Goal: Transaction & Acquisition: Purchase product/service

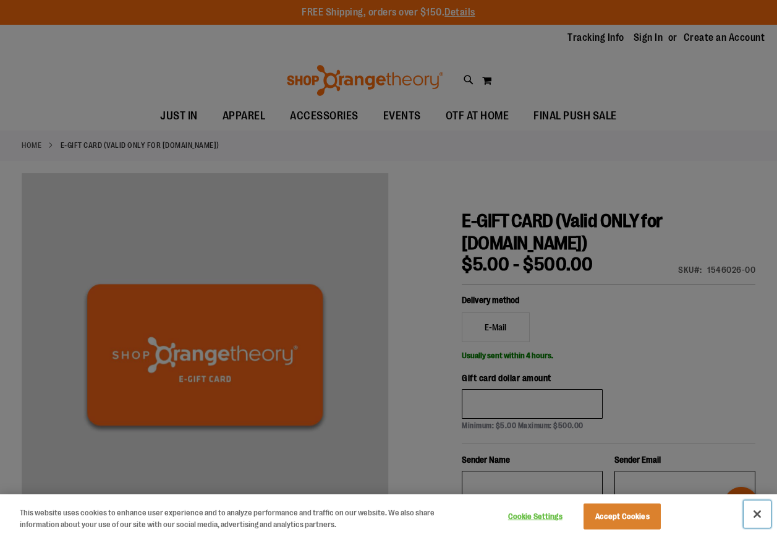
click at [767, 513] on button "Close" at bounding box center [757, 513] width 27 height 27
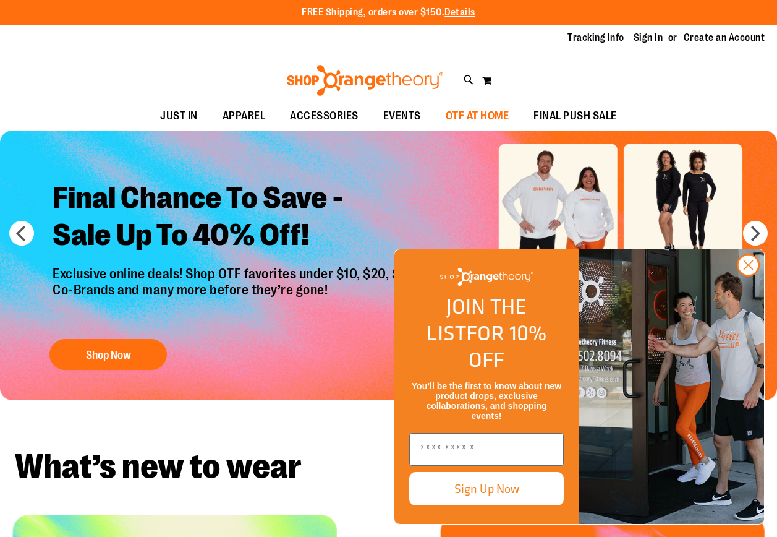
click at [472, 118] on span "OTF AT HOME" at bounding box center [478, 116] width 64 height 28
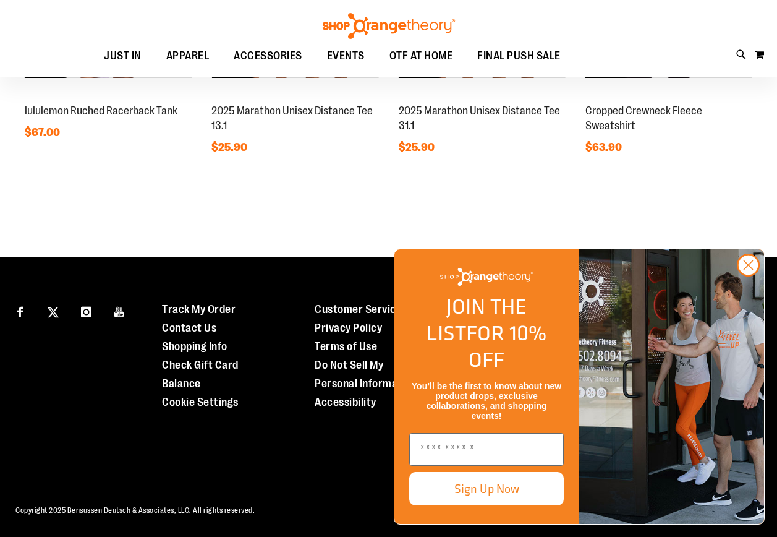
scroll to position [1073, 0]
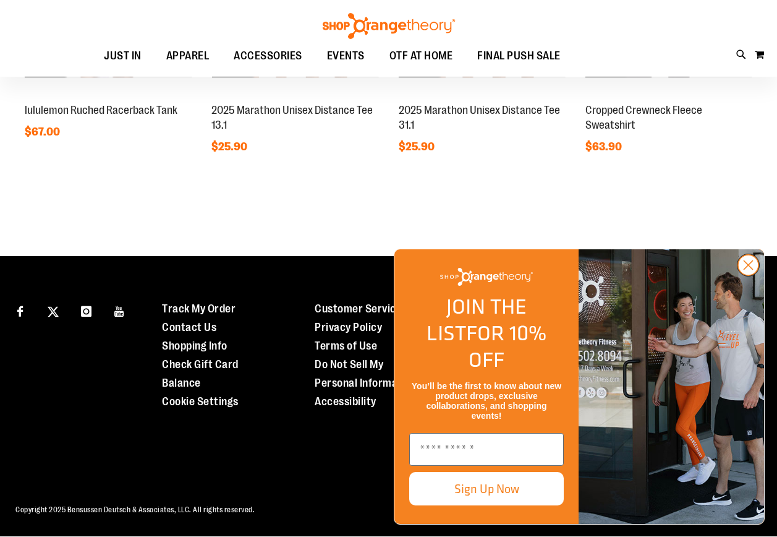
click at [748, 275] on circle "Close dialog" at bounding box center [748, 265] width 20 height 20
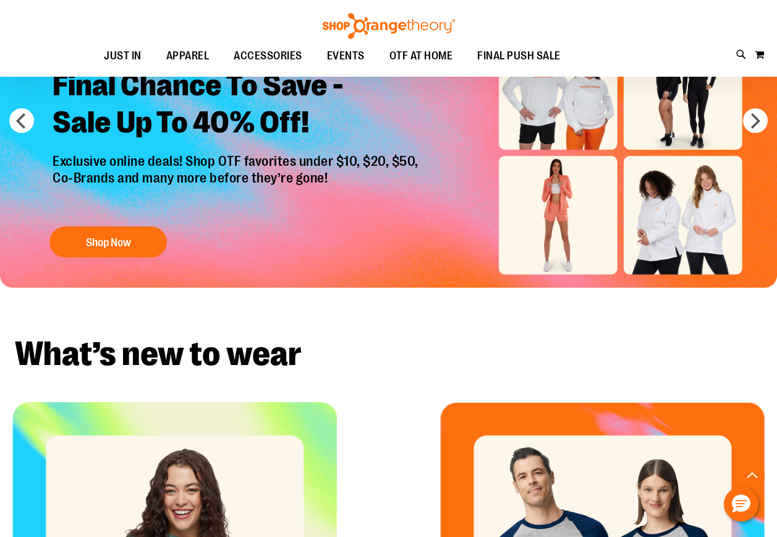
scroll to position [0, 0]
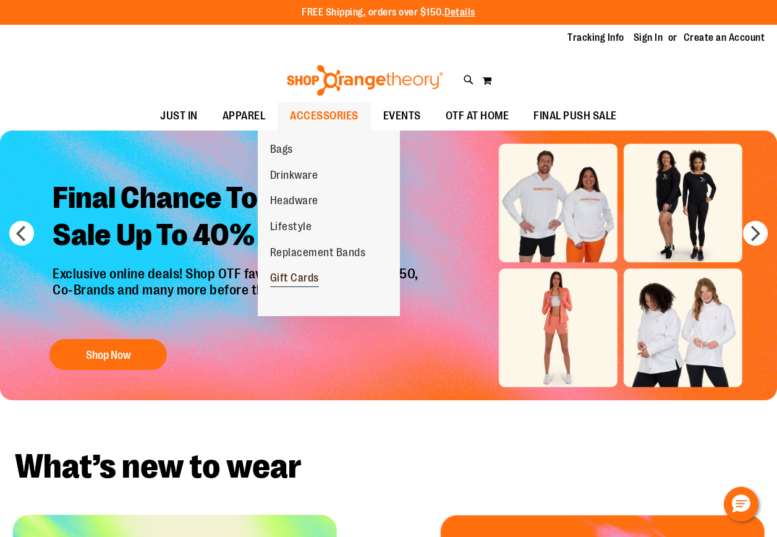
click at [319, 274] on span "Gift Cards" at bounding box center [294, 279] width 49 height 15
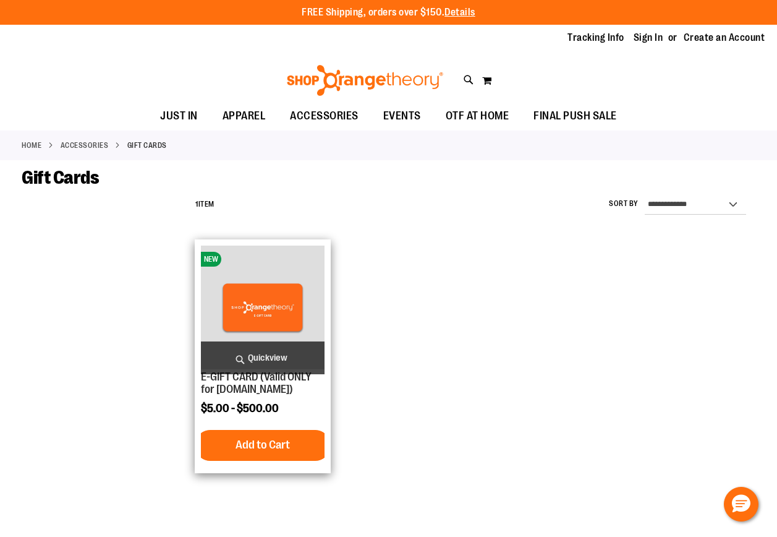
click at [278, 307] on img "product" at bounding box center [263, 308] width 124 height 124
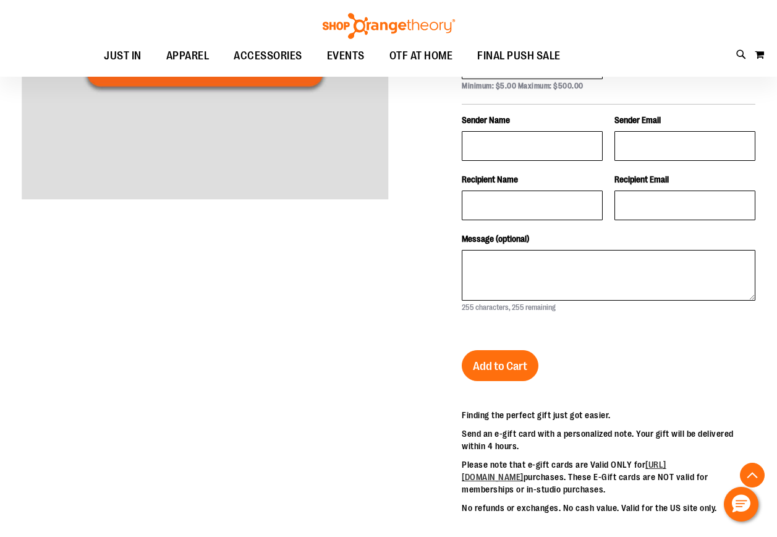
scroll to position [123, 0]
